Goal: Information Seeking & Learning: Learn about a topic

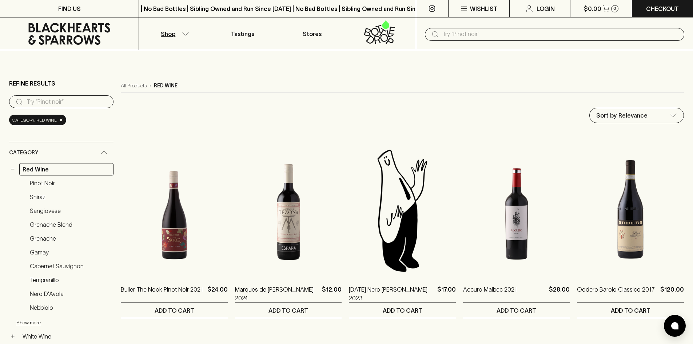
click at [175, 36] on p "Shop" at bounding box center [168, 33] width 15 height 9
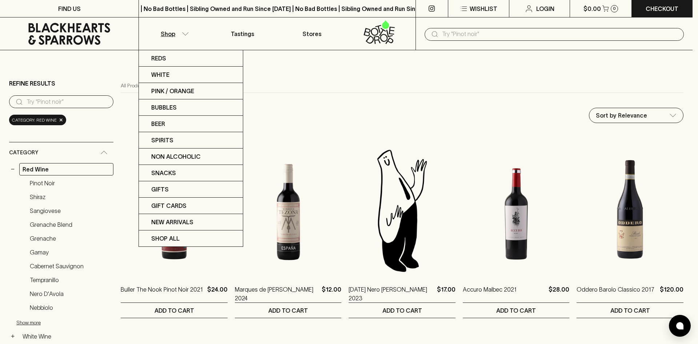
click at [12, 171] on div at bounding box center [349, 172] width 698 height 344
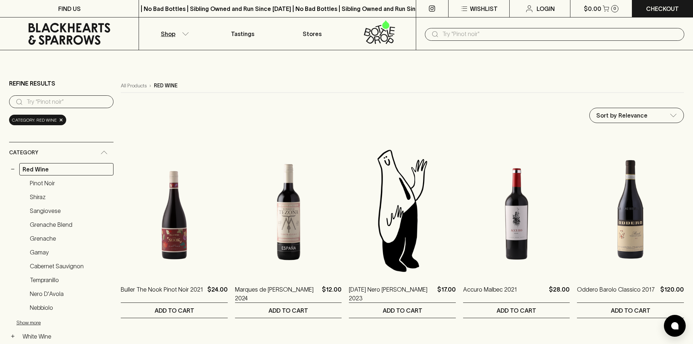
click at [11, 169] on button "−" at bounding box center [12, 168] width 7 height 7
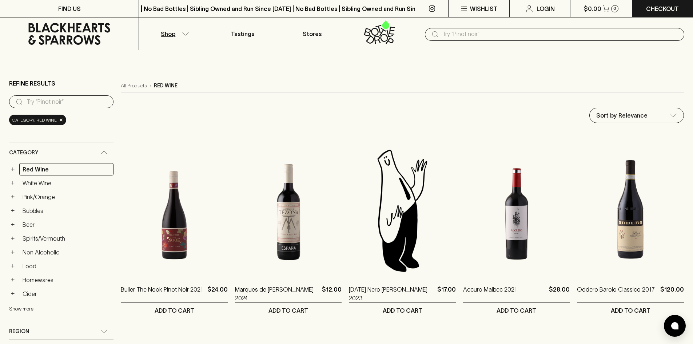
click at [182, 34] on icon "button" at bounding box center [185, 34] width 7 height 4
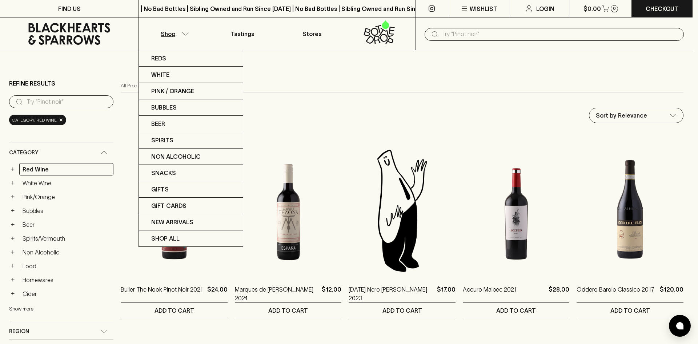
click at [10, 307] on div at bounding box center [349, 172] width 698 height 344
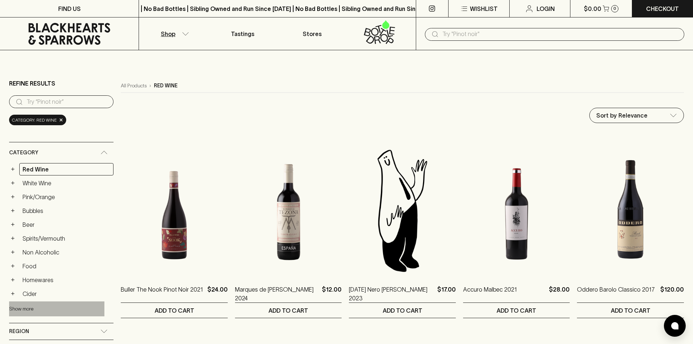
click at [13, 308] on button "Show more" at bounding box center [56, 308] width 95 height 15
click at [171, 30] on p "Shop" at bounding box center [168, 33] width 15 height 9
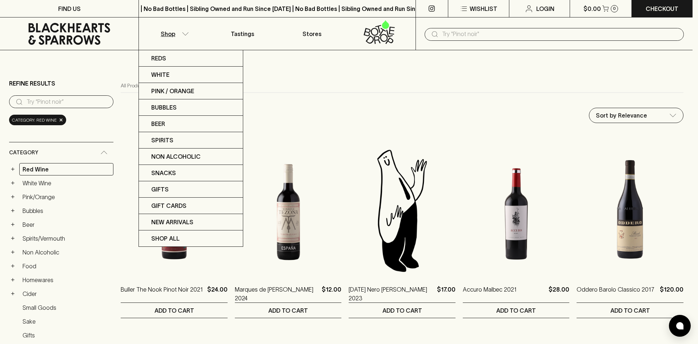
click at [297, 106] on div at bounding box center [349, 172] width 698 height 344
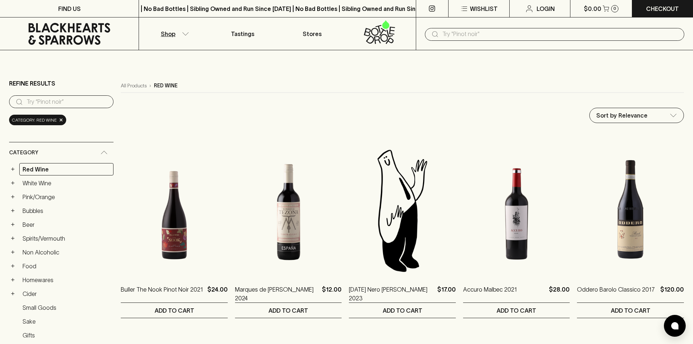
click at [192, 36] on button "Shop" at bounding box center [173, 33] width 69 height 32
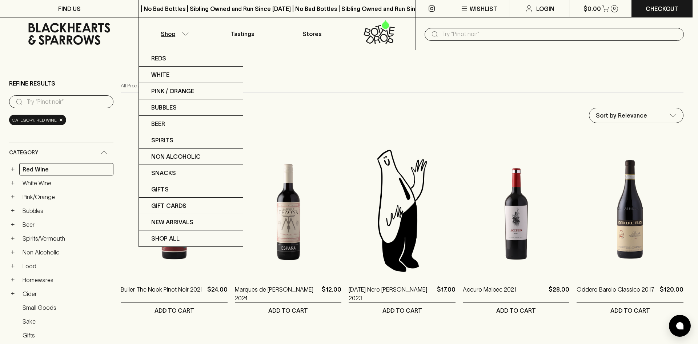
click at [189, 42] on div at bounding box center [349, 172] width 698 height 344
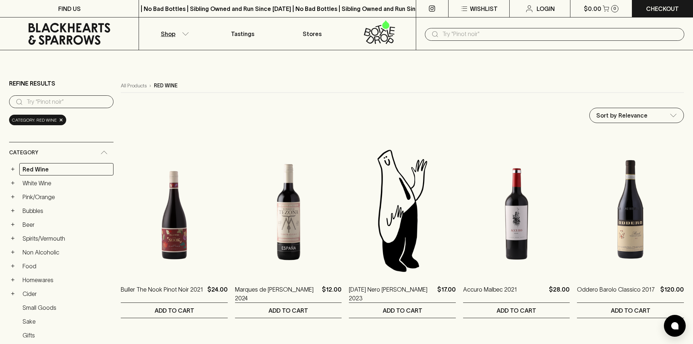
click at [169, 43] on button "Shop" at bounding box center [173, 33] width 69 height 32
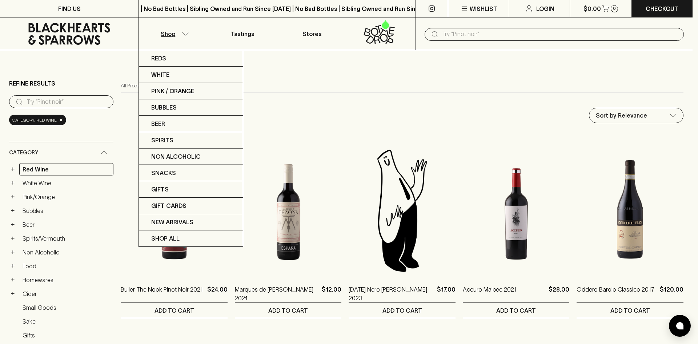
click at [169, 43] on div at bounding box center [349, 172] width 698 height 344
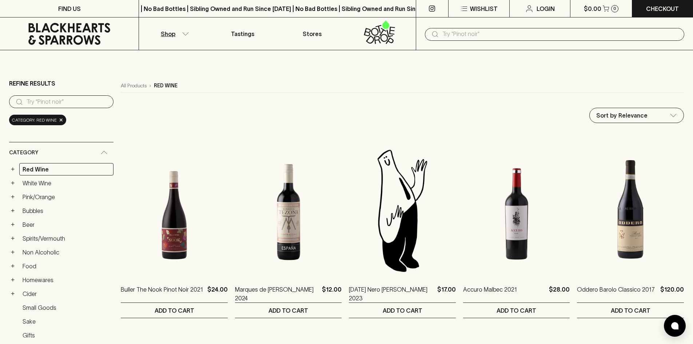
click at [35, 206] on link "Bubbles" at bounding box center [66, 210] width 94 height 12
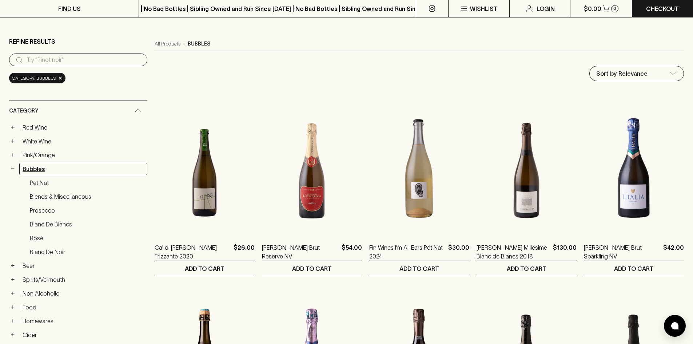
scroll to position [109, 0]
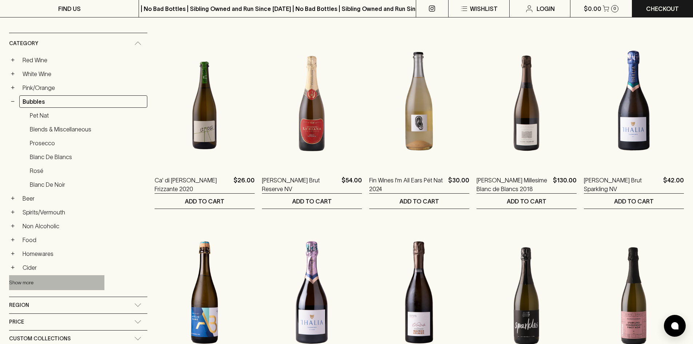
click at [25, 281] on button "Show more" at bounding box center [56, 282] width 95 height 15
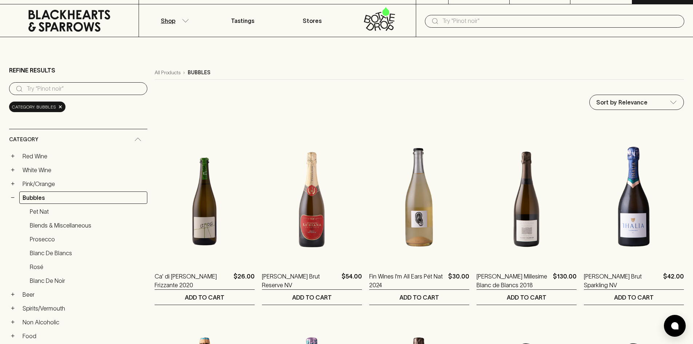
scroll to position [0, 0]
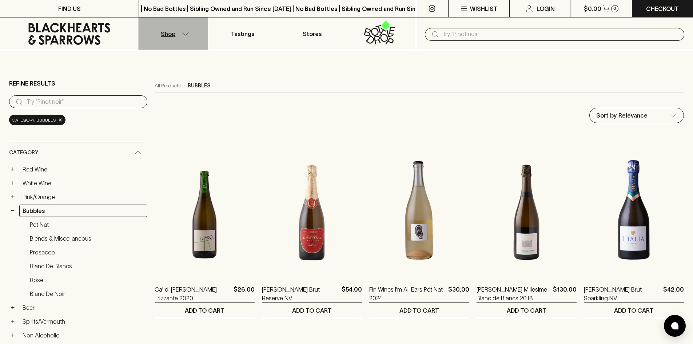
click at [169, 39] on button "Shop" at bounding box center [173, 33] width 69 height 32
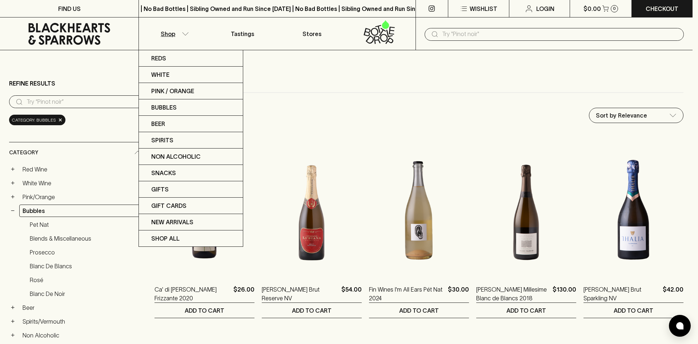
click at [289, 104] on div at bounding box center [349, 172] width 698 height 344
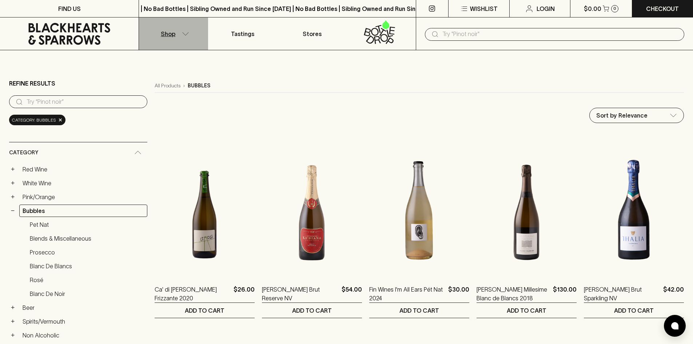
click at [181, 39] on button "Shop" at bounding box center [173, 33] width 69 height 32
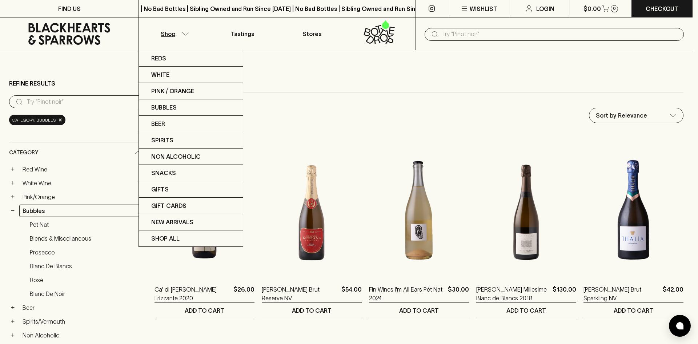
click at [305, 103] on div at bounding box center [349, 172] width 698 height 344
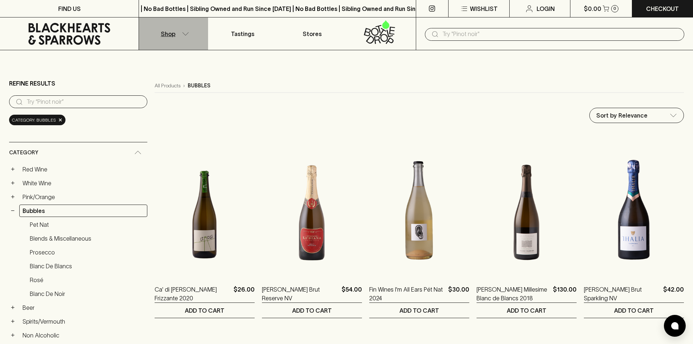
click at [175, 38] on button "Shop" at bounding box center [173, 33] width 69 height 32
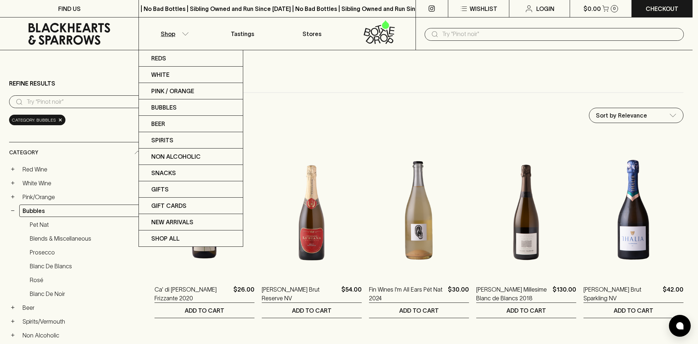
click at [296, 63] on div at bounding box center [349, 172] width 698 height 344
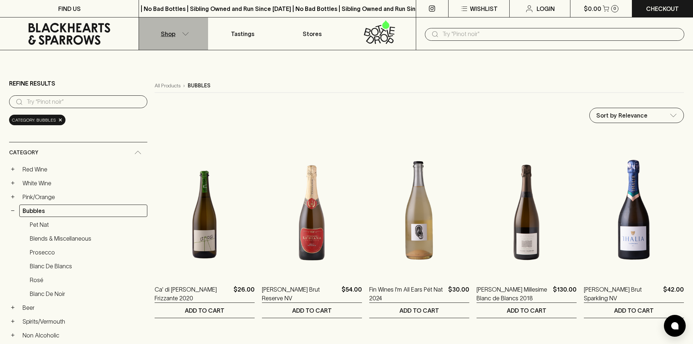
click at [180, 28] on button "Shop" at bounding box center [173, 33] width 69 height 32
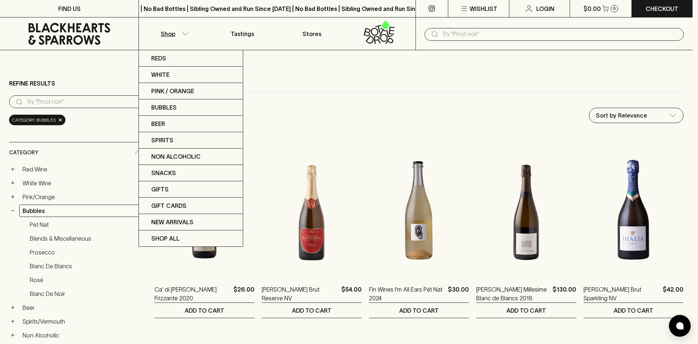
click at [60, 120] on div at bounding box center [349, 172] width 698 height 344
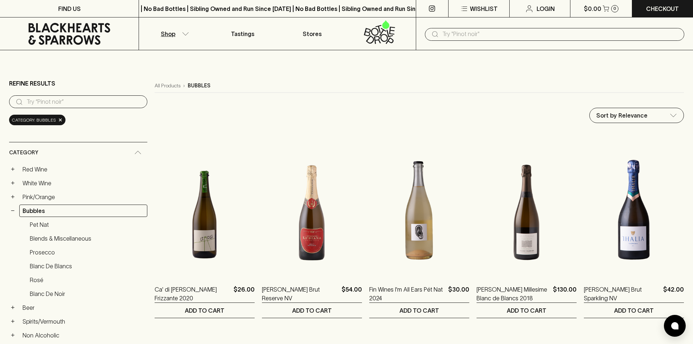
click at [57, 120] on div "Reds White Pink / Orange Bubbles Beer Spirits Non Alcoholic Snacks Gifts Gift C…" at bounding box center [346, 172] width 693 height 344
click at [59, 120] on span "×" at bounding box center [60, 120] width 4 height 8
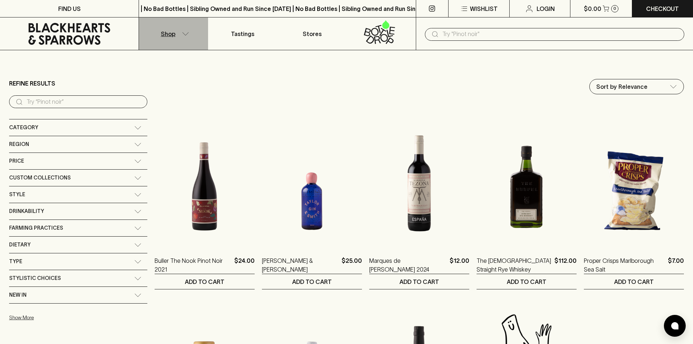
click at [167, 33] on p "Shop" at bounding box center [168, 33] width 15 height 9
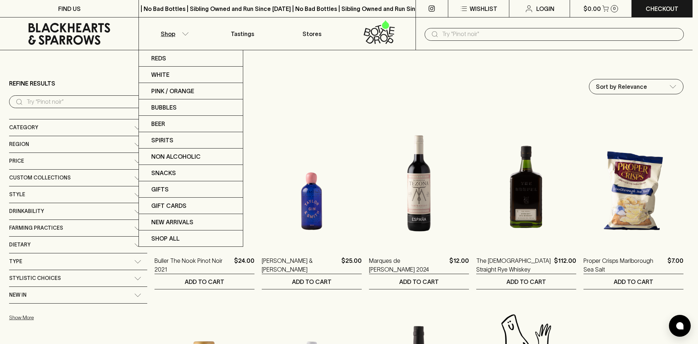
click at [55, 125] on div at bounding box center [349, 172] width 698 height 344
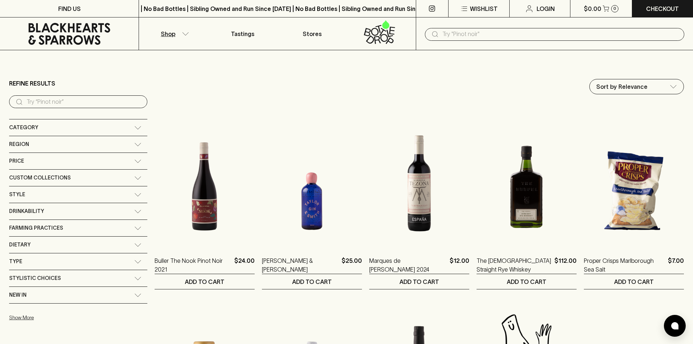
click at [91, 130] on div "Category" at bounding box center [78, 127] width 138 height 16
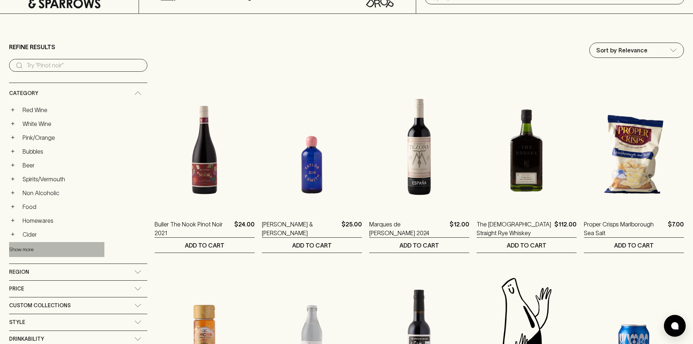
click at [25, 253] on button "Show more" at bounding box center [56, 249] width 95 height 15
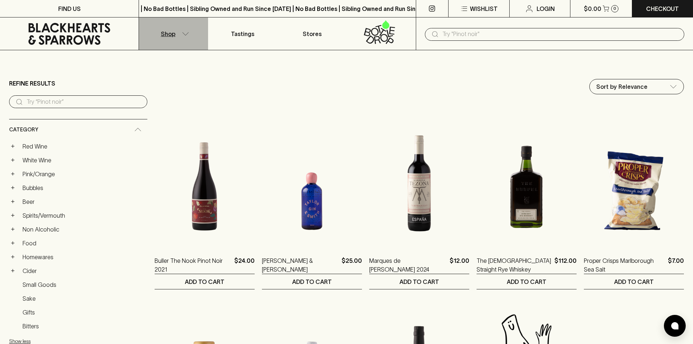
click at [168, 34] on p "Shop" at bounding box center [168, 33] width 15 height 9
